Goal: Task Accomplishment & Management: Manage account settings

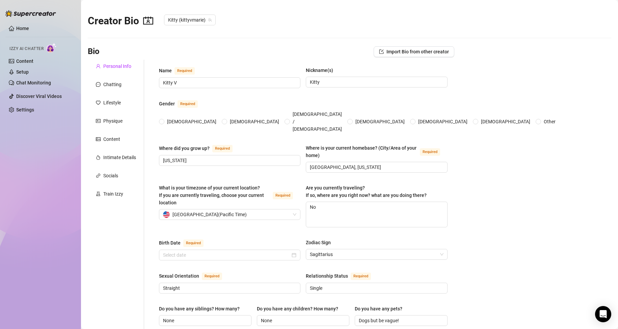
radio input "true"
type input "[DATE]"
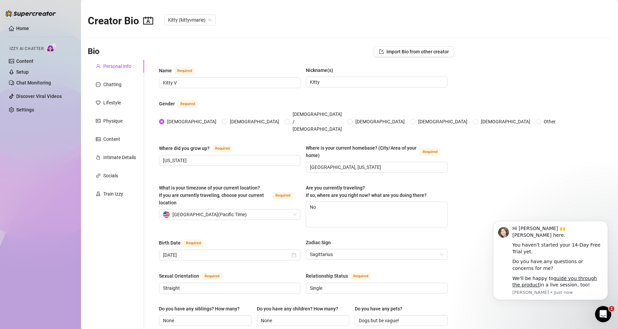
click at [606, 312] on icon "Open Intercom Messenger" at bounding box center [603, 313] width 11 height 11
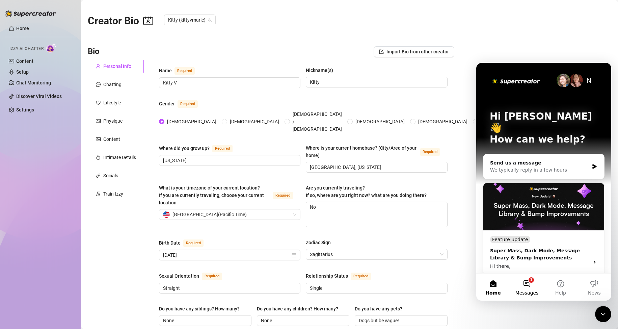
click at [523, 284] on button "1 Messages" at bounding box center [527, 286] width 34 height 27
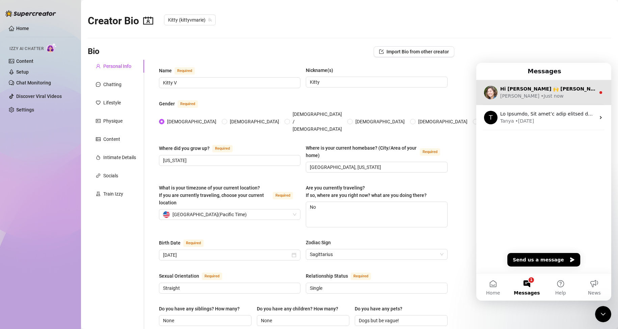
click at [559, 98] on div "[PERSON_NAME] • Just now" at bounding box center [547, 95] width 95 height 7
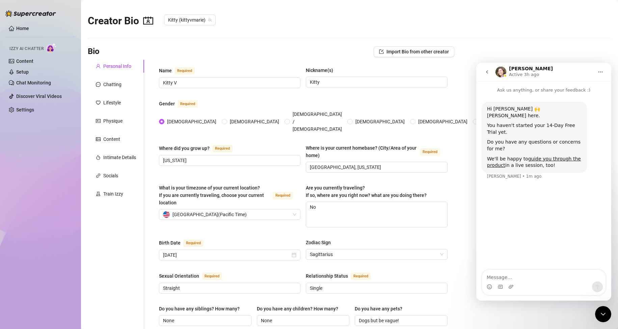
click at [39, 49] on span "Izzy AI Chatter" at bounding box center [26, 49] width 34 height 6
click at [488, 71] on icon "go back" at bounding box center [486, 71] width 5 height 5
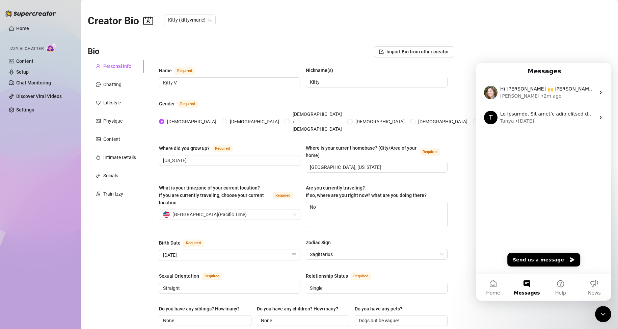
click at [489, 290] on span "Home" at bounding box center [493, 292] width 14 height 5
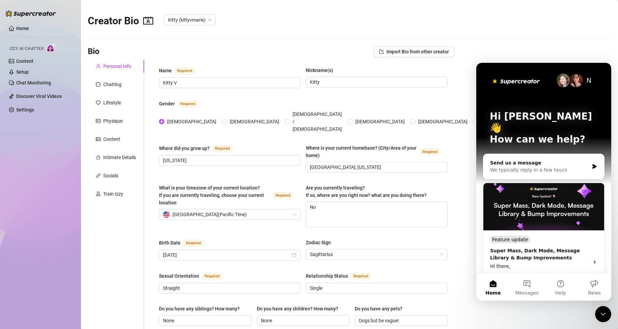
click at [489, 290] on span "Home" at bounding box center [492, 292] width 15 height 5
click at [560, 13] on div "Creator Bio Kitty (kittyvmarie)" at bounding box center [349, 19] width 523 height 29
click at [535, 25] on div "Creator Bio Kitty (kittyvmarie)" at bounding box center [349, 19] width 523 height 29
click at [603, 316] on icon "Close Intercom Messenger" at bounding box center [603, 314] width 8 height 8
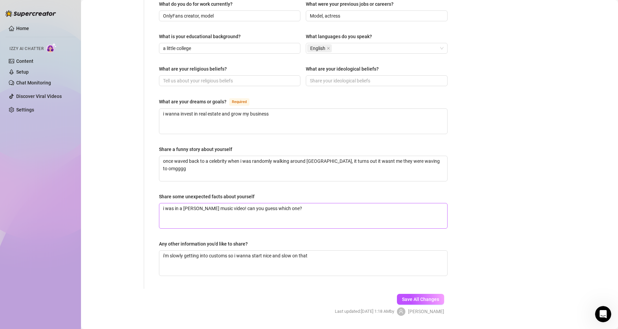
scroll to position [337, 0]
